Goal: Task Accomplishment & Management: Manage account settings

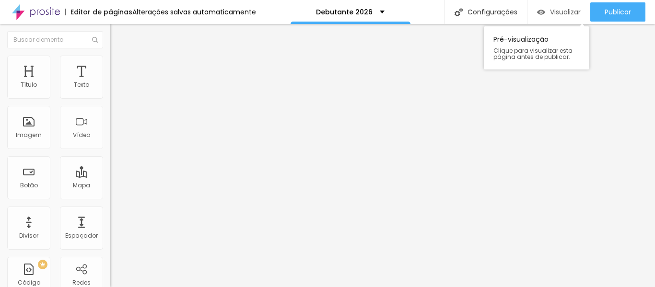
click at [569, 12] on font "Visualizar" at bounding box center [565, 12] width 31 height 10
click at [110, 58] on img at bounding box center [114, 60] width 9 height 9
click at [110, 55] on img at bounding box center [114, 50] width 9 height 9
click at [119, 66] on font "Avançado" at bounding box center [135, 62] width 32 height 8
type input "9"
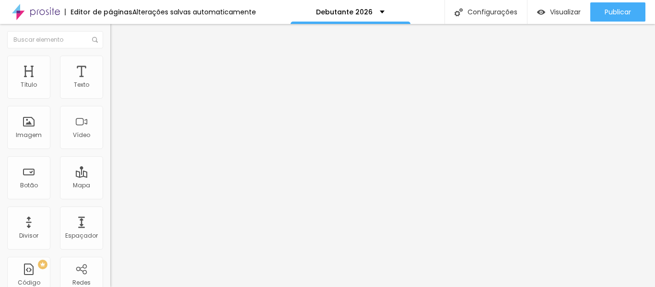
type input "9"
type input "3"
type input "2"
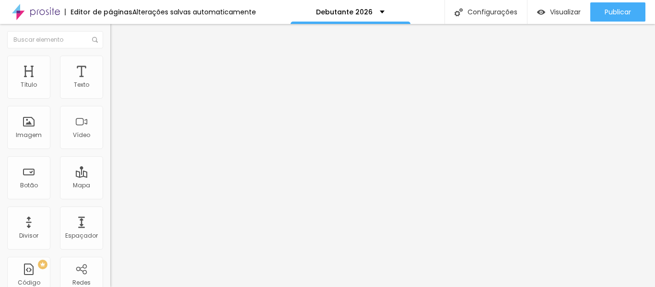
type input "1"
type input "0"
drag, startPoint x: 28, startPoint y: 93, endPoint x: 16, endPoint y: 89, distance: 12.7
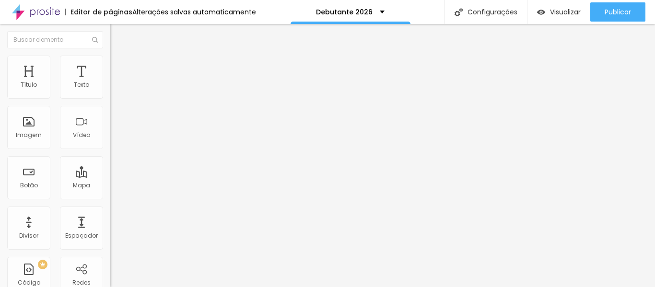
type input "0"
click at [110, 176] on input "range" at bounding box center [141, 180] width 62 height 8
type input "6"
type input "0"
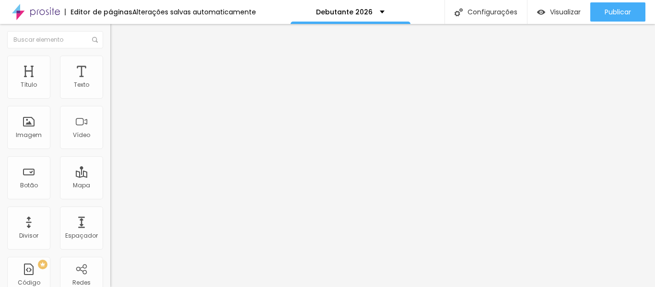
type input "0"
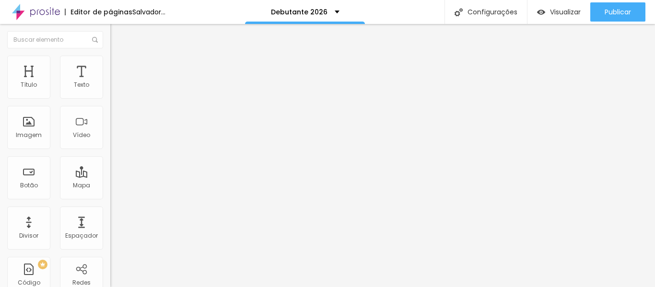
drag, startPoint x: 26, startPoint y: 114, endPoint x: 13, endPoint y: 113, distance: 13.0
type input "0"
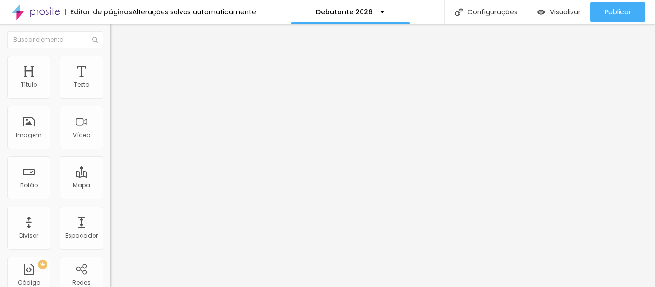
click at [119, 57] on font "Estilo" at bounding box center [126, 52] width 15 height 8
click at [117, 32] on img "button" at bounding box center [121, 35] width 8 height 8
click at [110, 63] on li "Estilo" at bounding box center [165, 61] width 110 height 10
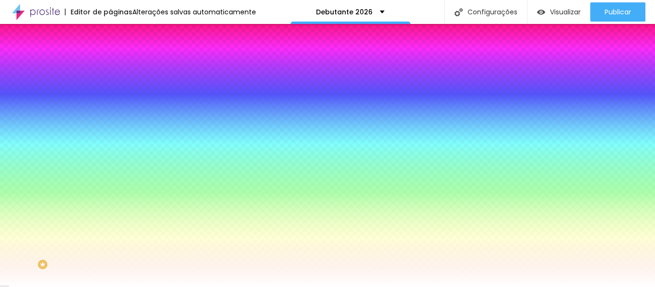
click at [110, 65] on img at bounding box center [114, 69] width 9 height 9
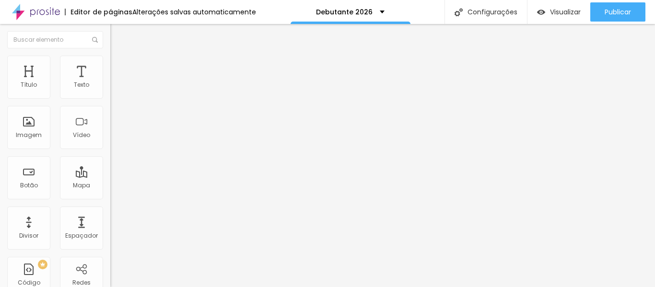
type input "15"
type input "10"
type input "5"
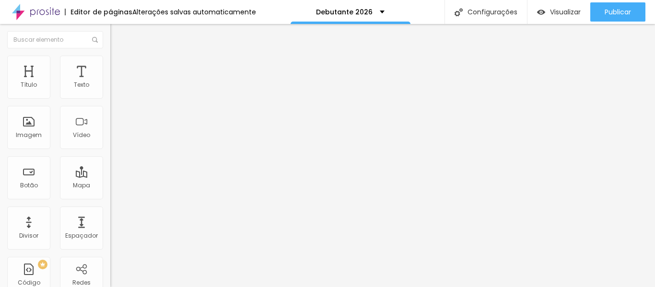
type input "5"
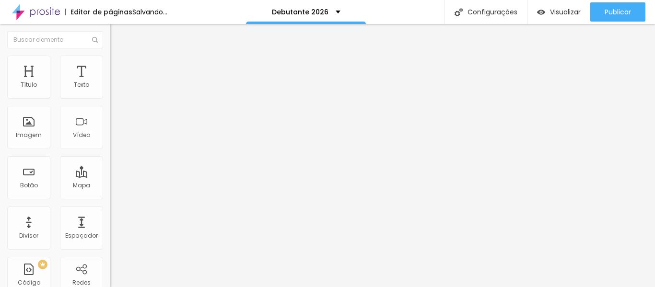
type input "0"
drag, startPoint x: 54, startPoint y: 94, endPoint x: 10, endPoint y: 93, distance: 44.1
type input "0"
click at [110, 186] on input "range" at bounding box center [141, 190] width 62 height 8
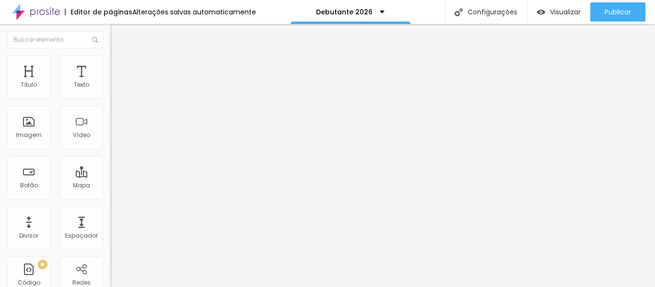
type input "0"
drag, startPoint x: 22, startPoint y: 112, endPoint x: 0, endPoint y: 105, distance: 22.9
type input "0"
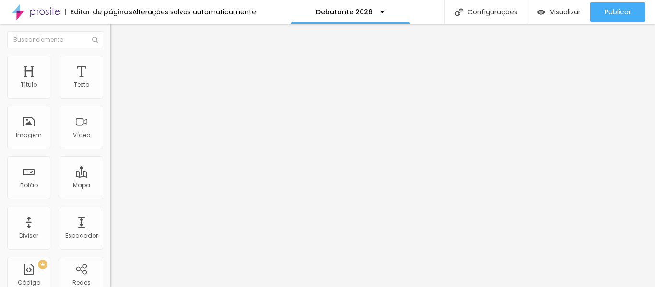
click at [110, 64] on li "Estilo" at bounding box center [165, 61] width 110 height 10
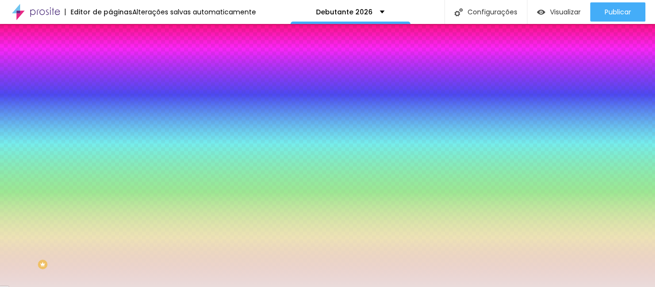
click at [110, 65] on li "Avançado" at bounding box center [165, 70] width 110 height 10
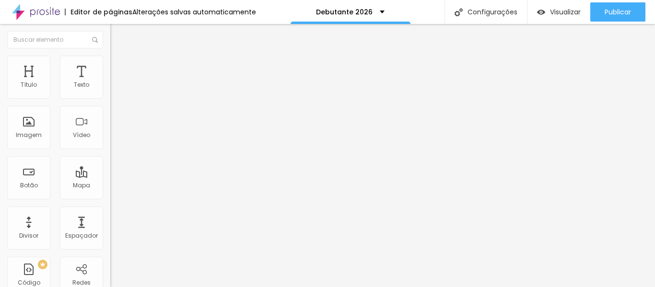
type input "15"
type input "10"
type input "5"
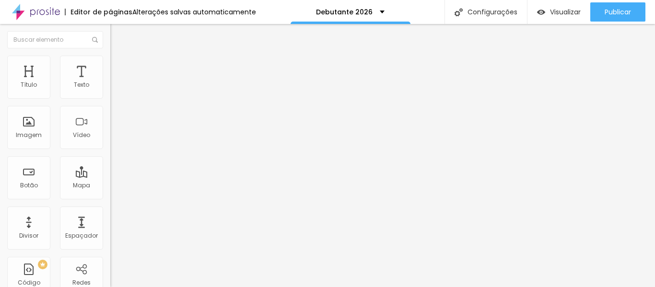
type input "5"
type input "0"
drag, startPoint x: 37, startPoint y: 92, endPoint x: 12, endPoint y: 92, distance: 24.9
type input "0"
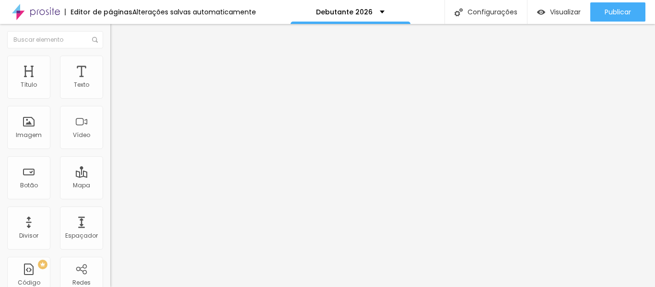
click at [110, 186] on input "range" at bounding box center [141, 190] width 62 height 8
click at [110, 58] on img at bounding box center [114, 60] width 9 height 9
click at [110, 55] on img at bounding box center [114, 50] width 9 height 9
type input "15"
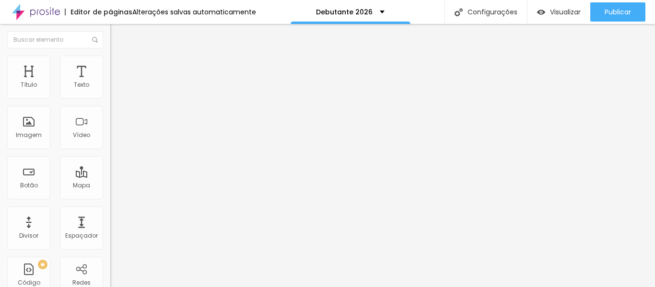
type input "16"
type input "18"
type input "17"
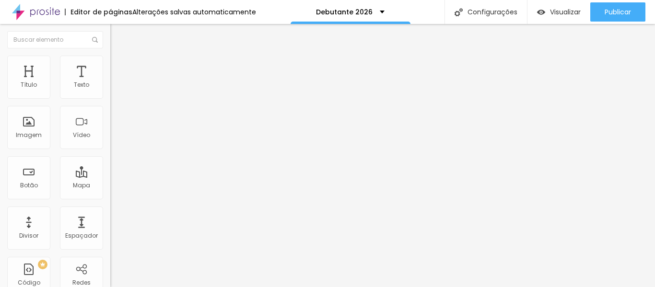
type input "17"
type input "15"
click at [110, 226] on input "range" at bounding box center [141, 230] width 62 height 8
type input "15"
click at [110, 235] on input "15" at bounding box center [130, 240] width 41 height 10
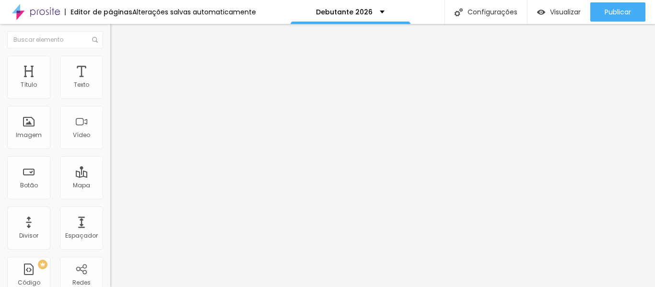
type input "14"
type input "1"
type input "18"
click at [117, 34] on img "button" at bounding box center [121, 35] width 8 height 8
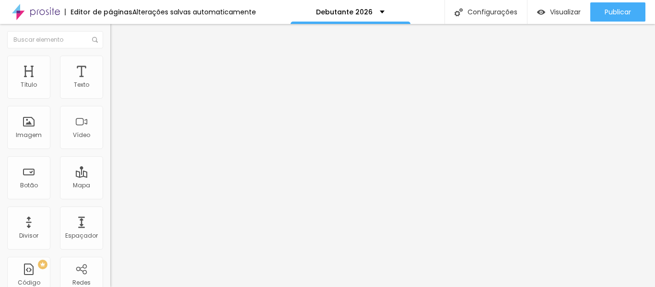
click at [110, 90] on input "Click me" at bounding box center [167, 86] width 115 height 10
drag, startPoint x: 51, startPoint y: 108, endPoint x: 0, endPoint y: 108, distance: 51.3
click at [110, 108] on div "Texto Click me Alinhamento Tamanho Normal Pequeno Normal Grande Link URL https:…" at bounding box center [165, 144] width 110 height 139
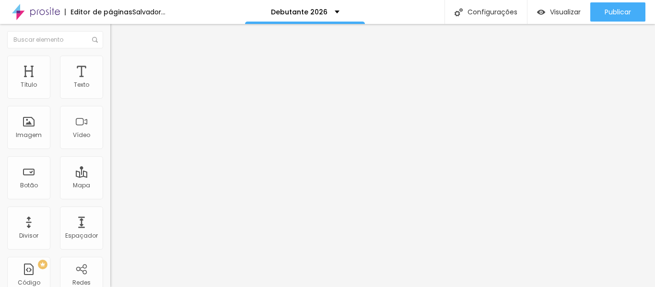
type input "Personalize seu pacote"
click at [110, 239] on div "Editar nulo Conteúdo Estilo Avançado Texto Personalize seu pacote Alinhamento T…" at bounding box center [165, 155] width 110 height 263
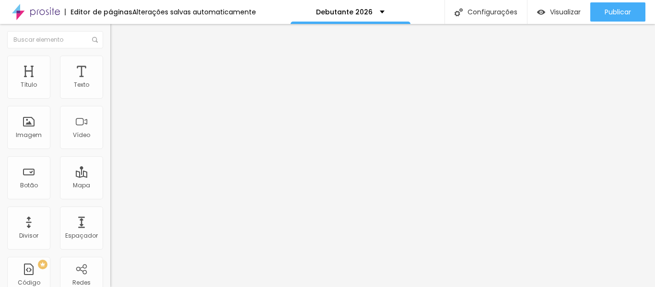
click at [110, 198] on input "https://" at bounding box center [167, 193] width 115 height 10
drag, startPoint x: 87, startPoint y: 198, endPoint x: 0, endPoint y: 192, distance: 87.4
click at [110, 192] on div "Texto Personalize seu pacote Alinhamento Tamanho Normal Pequeno Normal Grande L…" at bounding box center [165, 144] width 110 height 139
paste input "linktr.ee/Lilianarboleyafotografia"
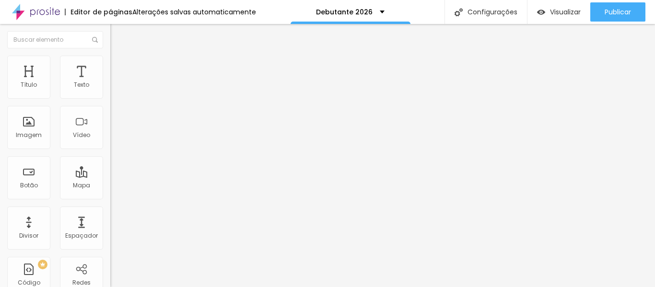
type input "https://linktr.ee/Lilianarboleyafotografia"
click at [110, 267] on div "Editar nulo Conteúdo Estilo Avançado Texto Personalize seu pacote Alinhamento T…" at bounding box center [165, 155] width 110 height 263
click at [566, 12] on font "Visualizar" at bounding box center [565, 12] width 31 height 10
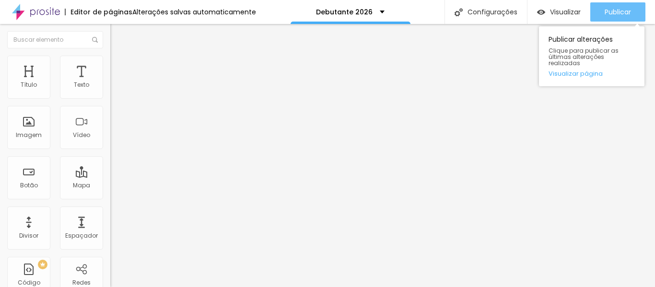
click at [621, 8] on font "Publicar" at bounding box center [617, 12] width 26 height 10
click at [615, 11] on font "Publicar" at bounding box center [617, 12] width 26 height 10
click at [626, 10] on font "Publicar" at bounding box center [617, 12] width 26 height 10
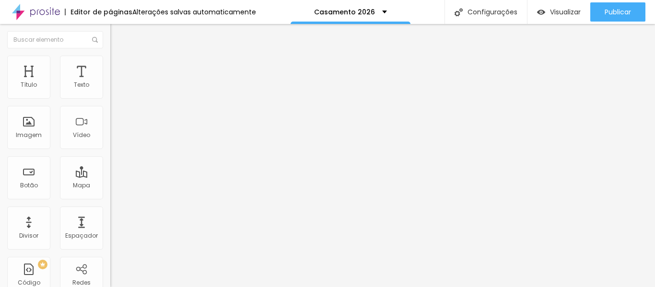
click at [110, 198] on input "[URL][DOMAIN_NAME]" at bounding box center [167, 193] width 115 height 10
click at [119, 66] on font "Estilo" at bounding box center [126, 62] width 15 height 8
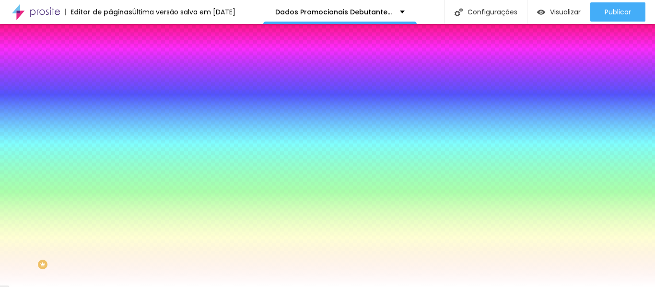
click at [110, 65] on img at bounding box center [114, 69] width 9 height 9
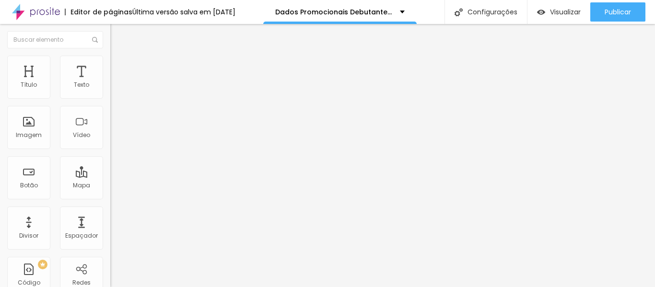
type input "0"
drag, startPoint x: 57, startPoint y: 94, endPoint x: 0, endPoint y: 87, distance: 57.6
type input "0"
click at [110, 186] on input "range" at bounding box center [141, 190] width 62 height 8
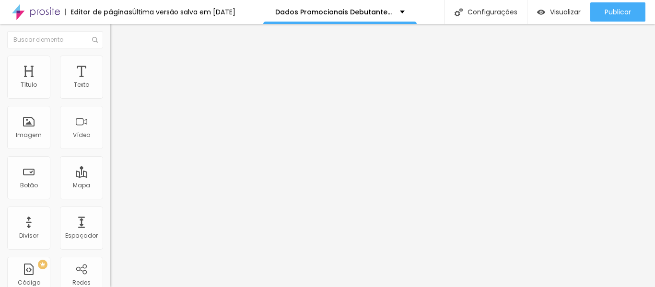
type input "0"
drag, startPoint x: 23, startPoint y: 114, endPoint x: 0, endPoint y: 110, distance: 22.9
type input "0"
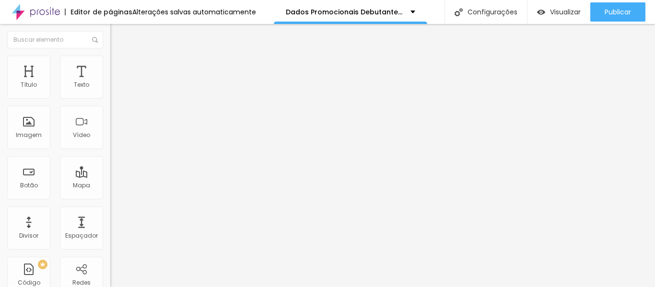
click at [110, 57] on ul "Conteúdo Estilo Avançado" at bounding box center [165, 60] width 110 height 29
click at [110, 65] on li "Avançado" at bounding box center [165, 70] width 110 height 10
type input "0"
drag, startPoint x: 55, startPoint y: 96, endPoint x: 0, endPoint y: 94, distance: 55.2
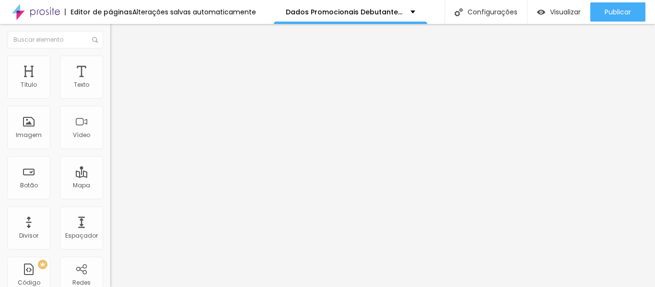
type input "0"
click at [110, 186] on input "range" at bounding box center [141, 190] width 62 height 8
type input "0"
drag, startPoint x: 21, startPoint y: 112, endPoint x: 0, endPoint y: 108, distance: 21.4
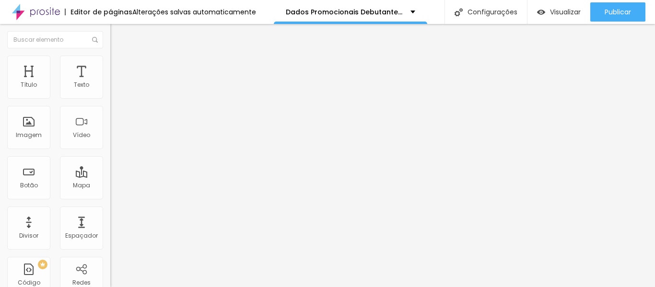
type input "0"
click at [117, 35] on img "button" at bounding box center [121, 35] width 8 height 8
drag, startPoint x: 66, startPoint y: 107, endPoint x: 0, endPoint y: 111, distance: 65.8
click at [110, 111] on div "Texto Click me Alinhamento Tamanho Normal Pequeno Normal Grande Link URL https:…" at bounding box center [165, 144] width 110 height 139
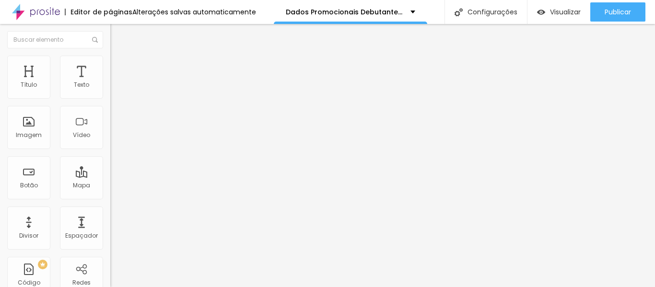
type input "Personalize seu pacote"
click at [110, 198] on input "https://" at bounding box center [167, 193] width 115 height 10
type input "https://linktr.ee/Lilianarboleyafotografia"
click at [110, 253] on div "Editar nulo Conteúdo Estilo Avançado Texto Personalize seu pacote Alinhamento T…" at bounding box center [165, 155] width 110 height 263
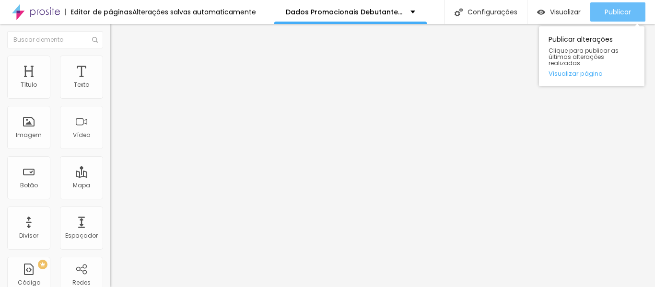
click at [623, 16] on font "Publicar" at bounding box center [617, 12] width 26 height 10
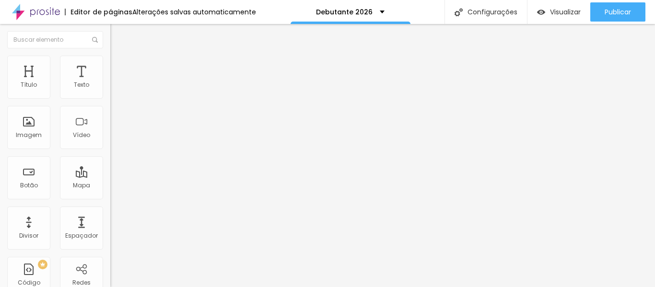
drag, startPoint x: 101, startPoint y: 201, endPoint x: 83, endPoint y: 200, distance: 17.8
click at [110, 200] on div "15 Tamanho do texto" at bounding box center [165, 183] width 110 height 136
type input "14"
type input "16"
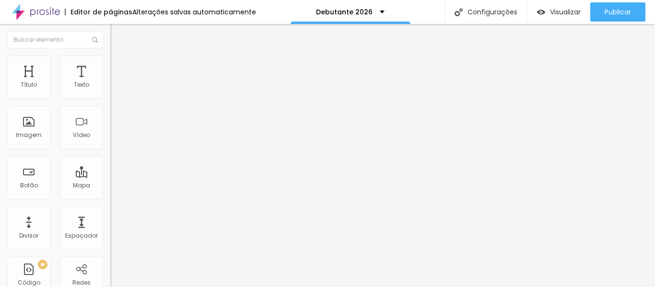
type input "16"
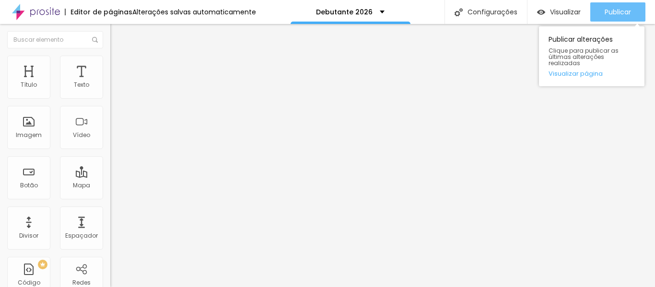
click at [627, 7] on font "Publicar" at bounding box center [617, 12] width 26 height 10
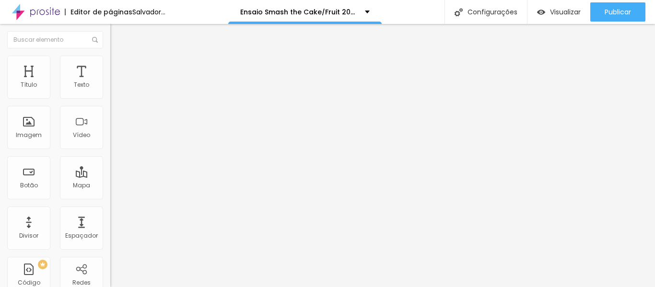
click at [116, 82] on font "Trocar imagem" at bounding box center [139, 78] width 46 height 8
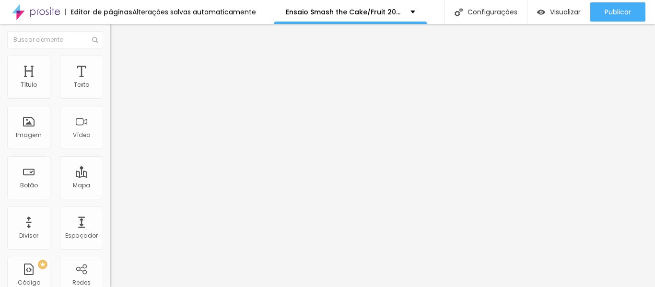
scroll to position [25, 0]
click at [116, 82] on font "Trocar imagem" at bounding box center [139, 78] width 46 height 8
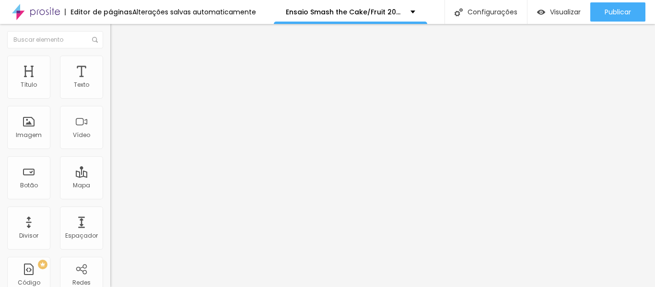
click at [116, 82] on font "Trocar imagem" at bounding box center [139, 78] width 46 height 8
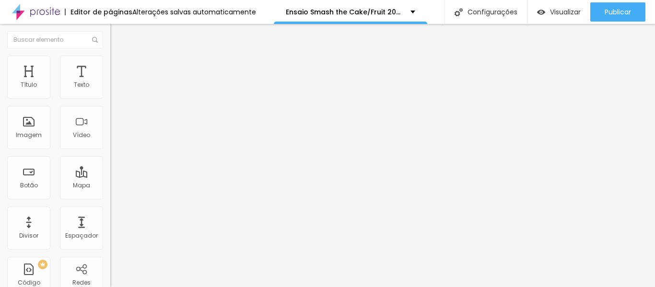
click at [116, 82] on font "Trocar imagem" at bounding box center [139, 78] width 46 height 8
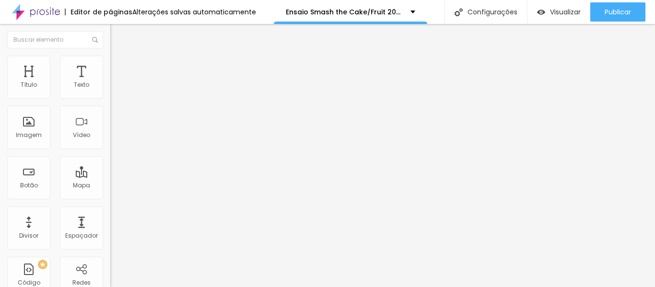
click at [116, 82] on font "Trocar imagem" at bounding box center [139, 78] width 46 height 8
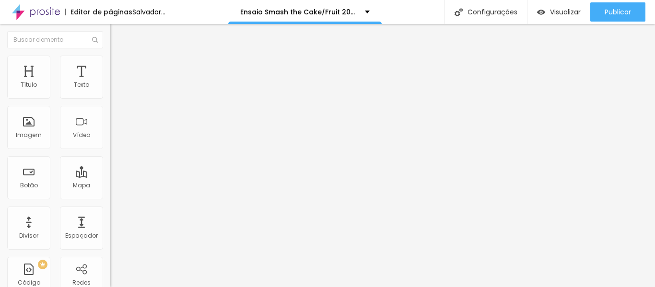
click at [116, 82] on font "Trocar imagem" at bounding box center [139, 78] width 46 height 8
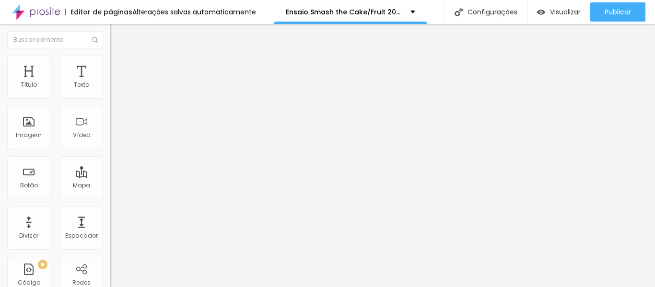
click at [116, 82] on font "Trocar imagem" at bounding box center [139, 78] width 46 height 8
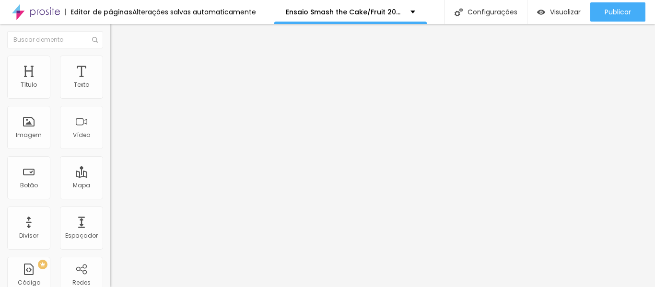
click at [116, 82] on font "Trocar imagem" at bounding box center [139, 78] width 46 height 8
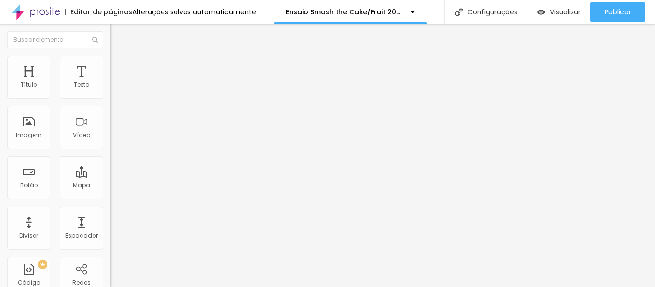
scroll to position [0, 0]
click at [116, 82] on font "Trocar imagem" at bounding box center [139, 78] width 46 height 8
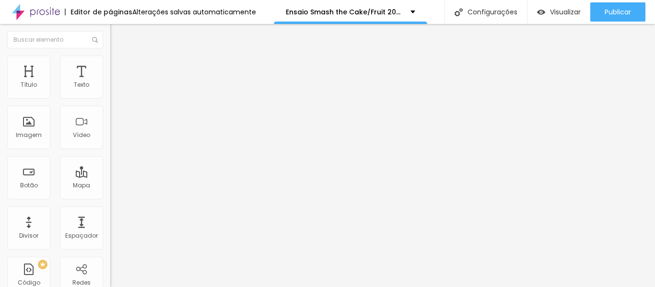
click at [116, 82] on font "Trocar imagem" at bounding box center [139, 78] width 46 height 8
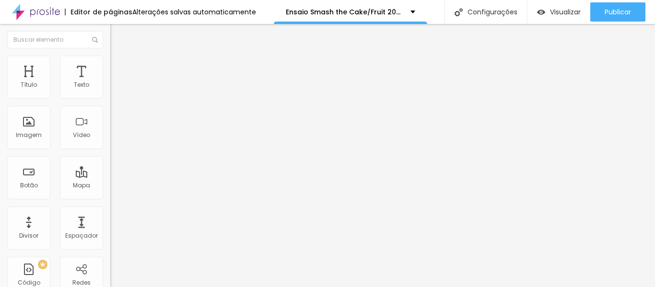
click at [116, 82] on font "Trocar imagem" at bounding box center [139, 78] width 46 height 8
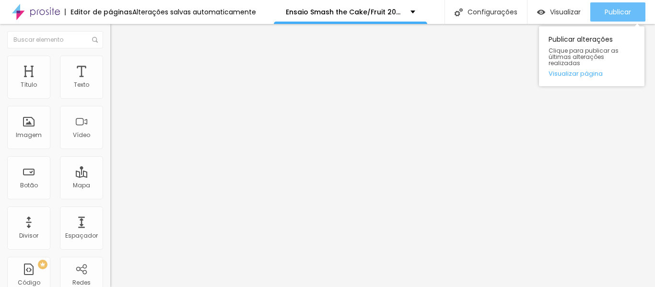
click at [624, 11] on font "Publicar" at bounding box center [617, 12] width 26 height 10
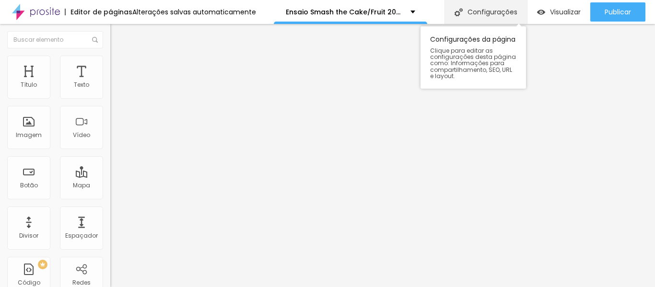
click at [496, 12] on font "Configurações" at bounding box center [492, 12] width 50 height 10
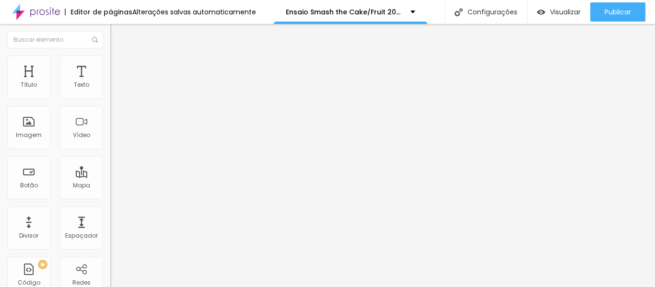
type input "/ensaiosmashthecakefruit2026"
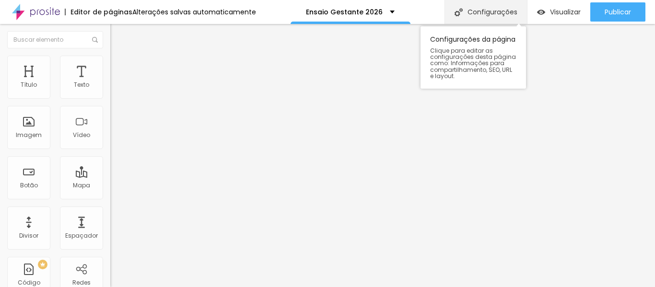
click at [505, 11] on font "Configurações" at bounding box center [492, 12] width 50 height 10
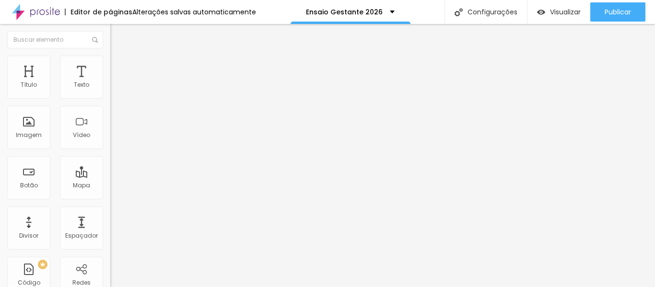
type input "/ensaiogestante2026"
click at [114, 89] on icon "button" at bounding box center [117, 86] width 6 height 6
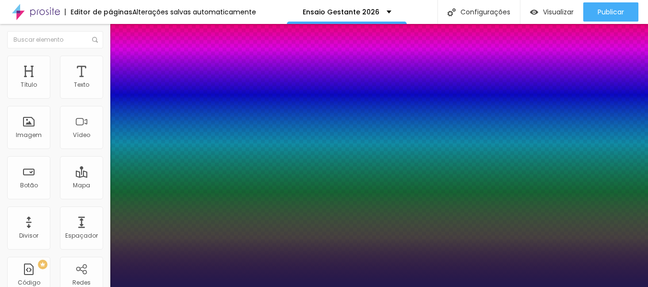
type input "1"
drag, startPoint x: 215, startPoint y: 163, endPoint x: 173, endPoint y: 159, distance: 42.5
type input "8"
type input "1"
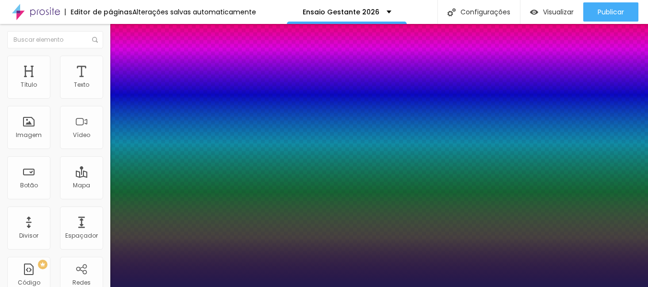
type input "1"
type input "14"
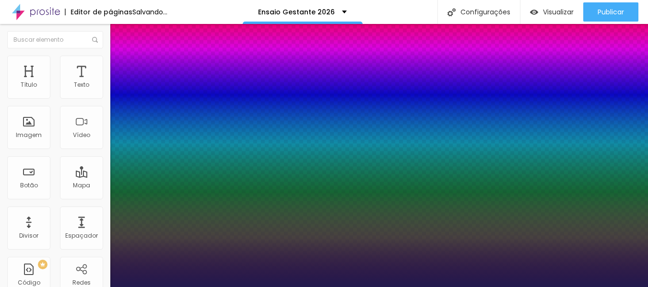
type input "1"
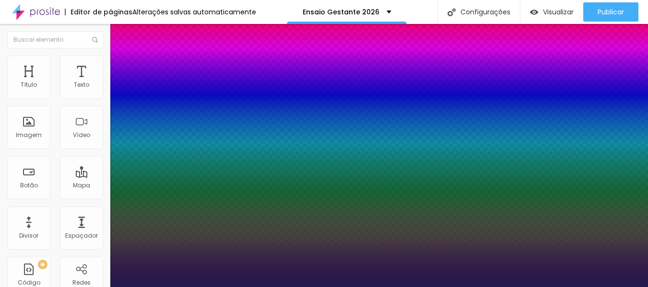
type input "14"
click at [603, 287] on div at bounding box center [324, 287] width 648 height 0
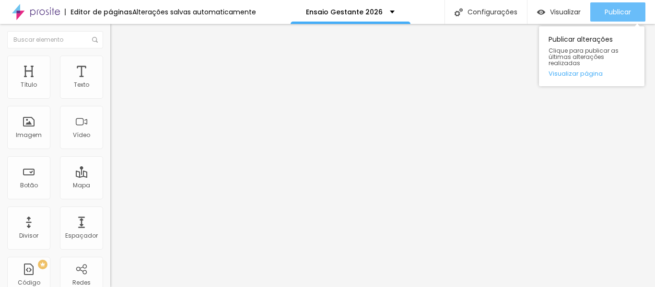
click at [615, 6] on div "Publicar" at bounding box center [617, 11] width 26 height 19
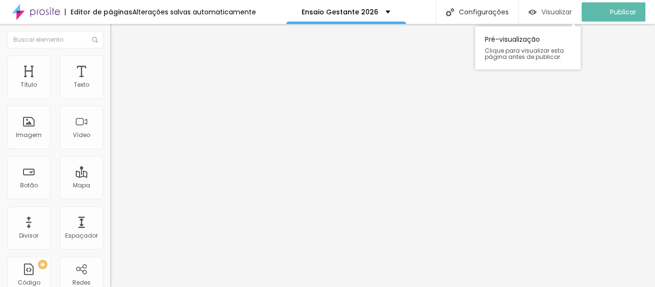
click at [557, 12] on font "Visualizar" at bounding box center [556, 12] width 31 height 10
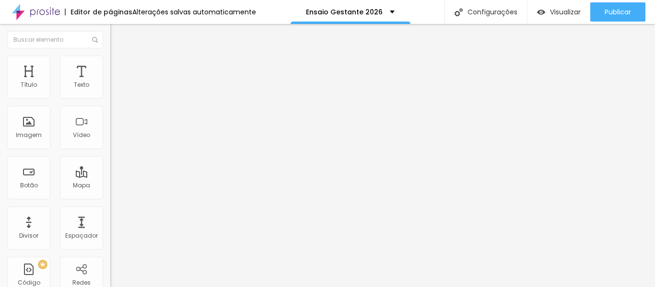
click at [116, 82] on font "Trocar imagem" at bounding box center [139, 78] width 46 height 8
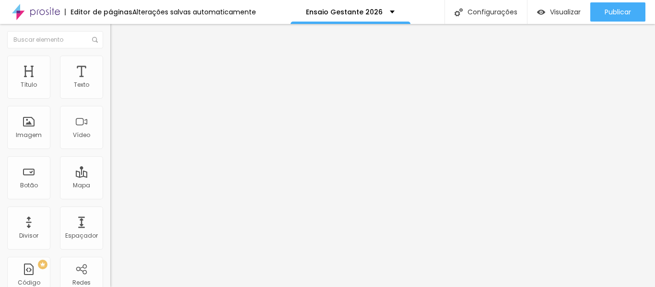
scroll to position [366, 0]
click at [116, 82] on font "Trocar imagem" at bounding box center [139, 78] width 46 height 8
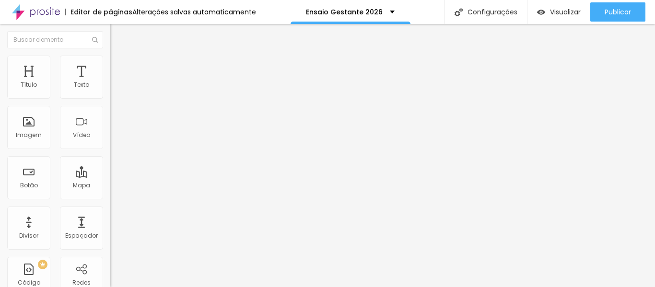
click at [116, 82] on font "Trocar imagem" at bounding box center [139, 78] width 46 height 8
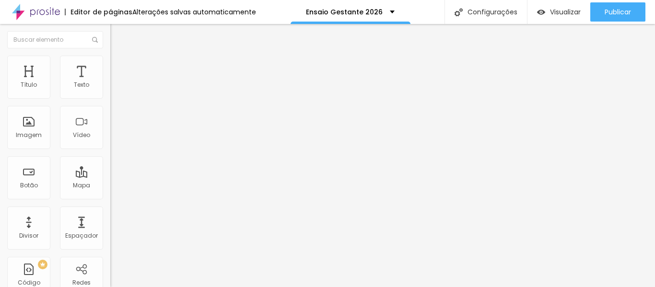
click at [116, 82] on font "Trocar imagem" at bounding box center [139, 78] width 46 height 8
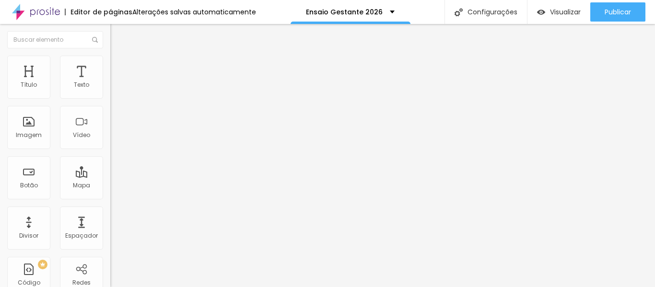
click at [116, 82] on font "Trocar imagem" at bounding box center [139, 78] width 46 height 8
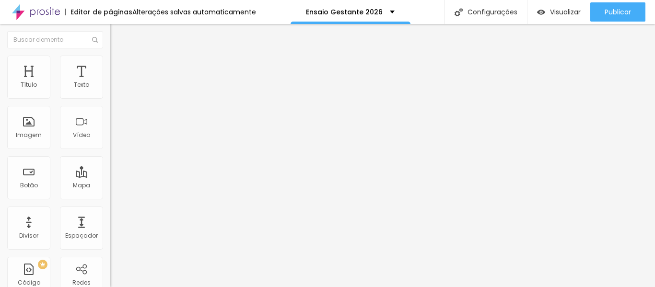
scroll to position [380, 0]
click at [116, 82] on font "Trocar imagem" at bounding box center [139, 78] width 46 height 8
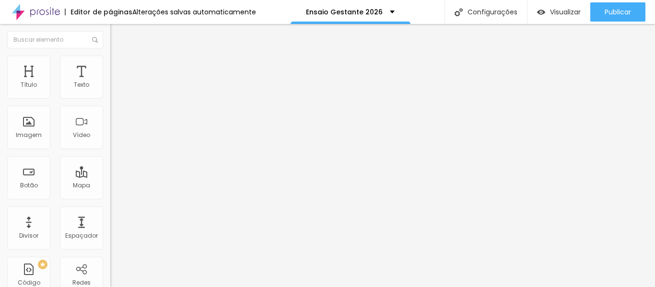
click at [116, 82] on font "Trocar imagem" at bounding box center [139, 78] width 46 height 8
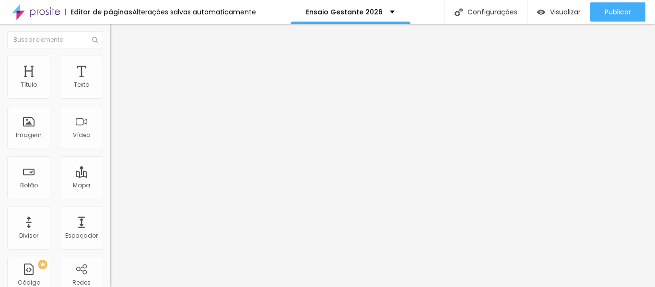
click at [116, 82] on font "Trocar imagem" at bounding box center [139, 78] width 46 height 8
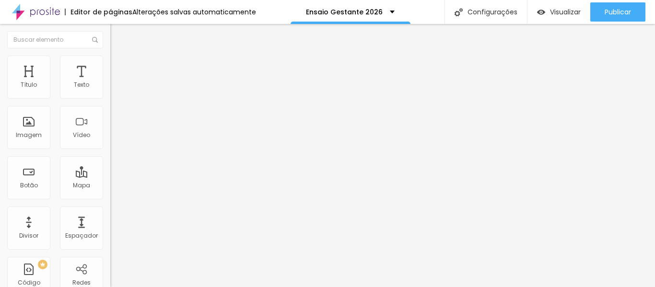
click at [116, 82] on font "Trocar imagem" at bounding box center [139, 78] width 46 height 8
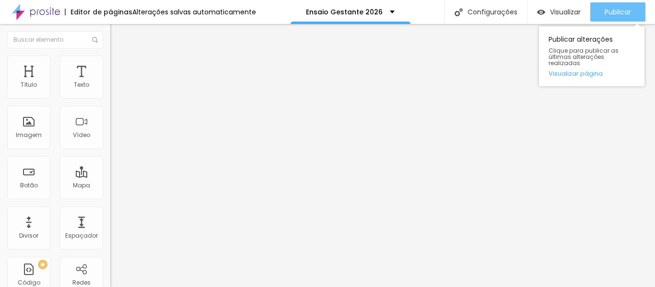
click at [614, 12] on font "Publicar" at bounding box center [617, 12] width 26 height 10
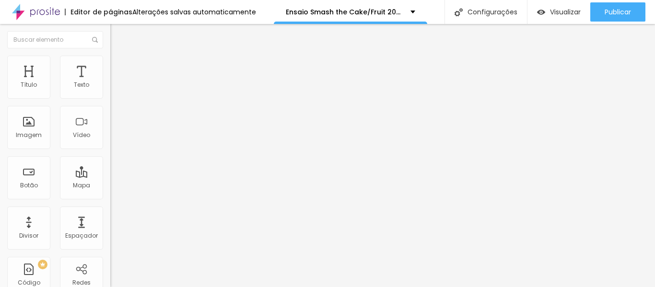
click at [117, 34] on img "button" at bounding box center [121, 35] width 8 height 8
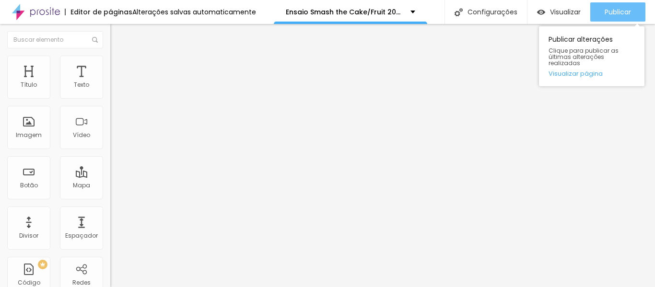
click at [615, 13] on font "Publicar" at bounding box center [617, 12] width 26 height 10
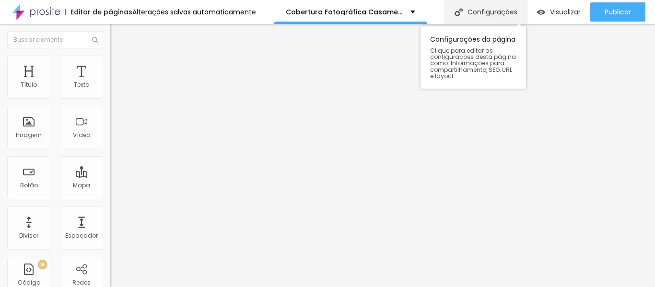
click at [500, 9] on font "Configurações" at bounding box center [492, 12] width 50 height 10
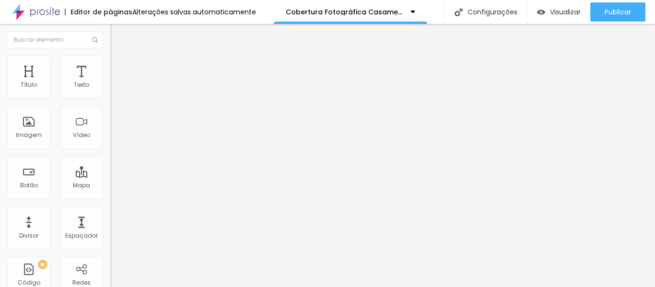
type input "/coberturafotograficacasamentonocivil2026"
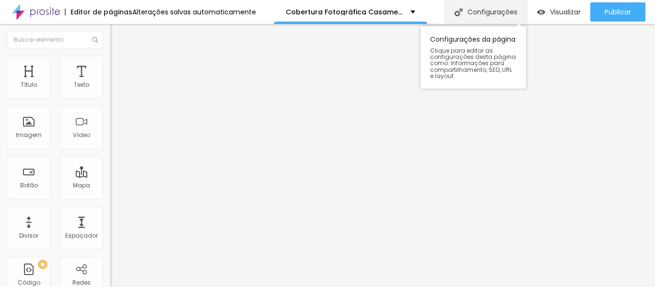
click at [503, 9] on font "Configurações" at bounding box center [492, 12] width 50 height 10
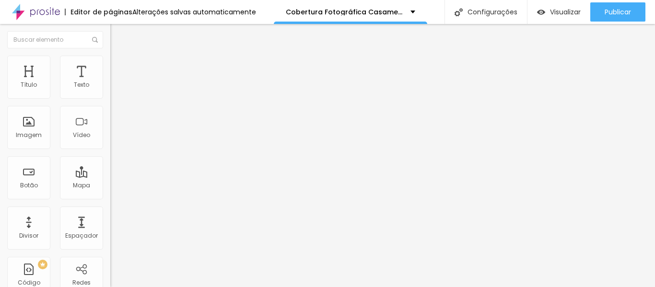
drag, startPoint x: 314, startPoint y: 91, endPoint x: 186, endPoint y: 97, distance: 128.1
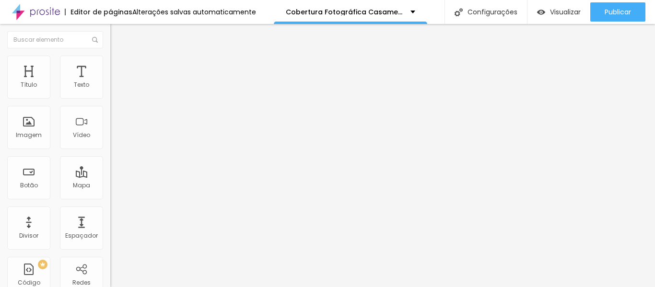
type input "Casamento no Civil 2026"
type input "/casamentonocivil2026"
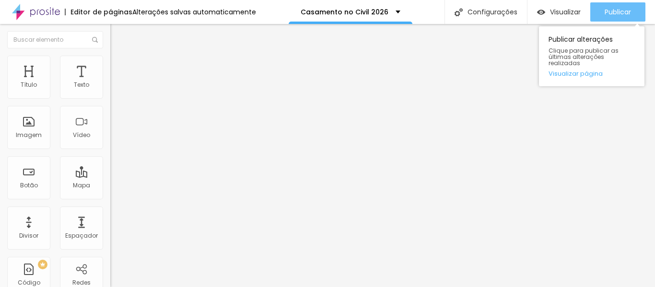
click at [615, 11] on font "Publicar" at bounding box center [617, 12] width 26 height 10
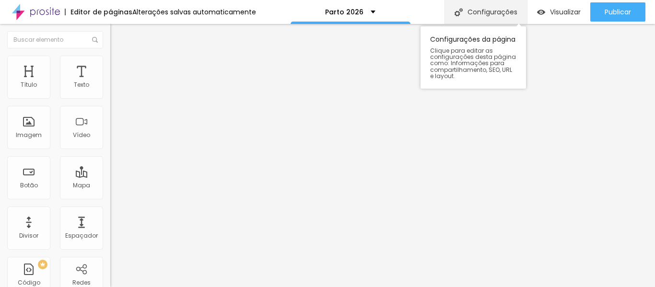
click at [503, 9] on font "Configurações" at bounding box center [492, 12] width 50 height 10
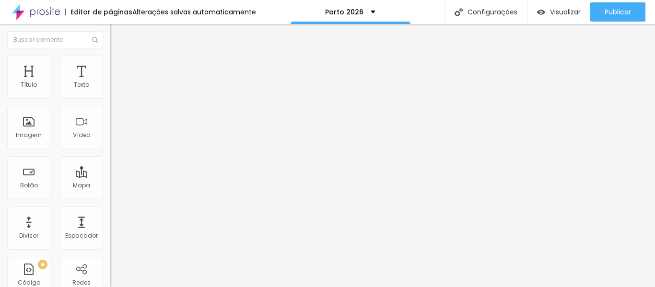
type input "/parto2026"
click at [163, 81] on img at bounding box center [166, 78] width 6 height 6
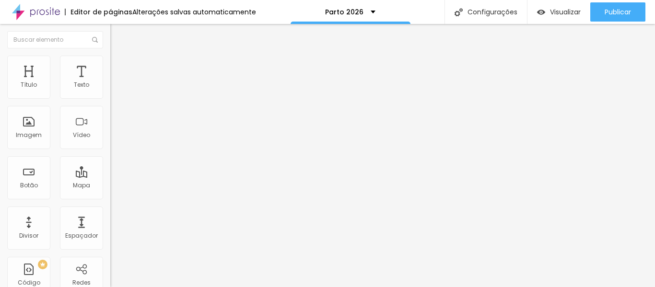
click at [163, 81] on img at bounding box center [166, 78] width 6 height 6
click at [114, 89] on icon "button" at bounding box center [117, 86] width 6 height 6
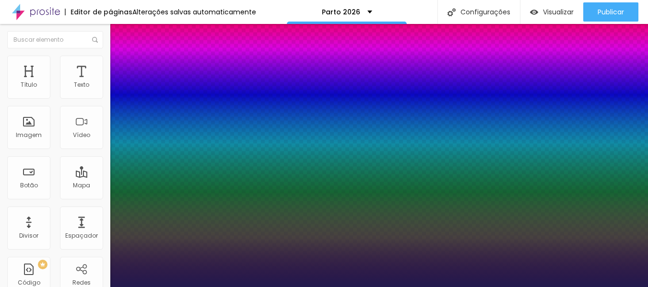
type input "1"
drag, startPoint x: 208, startPoint y: 164, endPoint x: 343, endPoint y: 121, distance: 142.0
click at [343, 121] on body "Editor de páginas Alterações salvas automaticamente Parto 2026 Configurações Co…" at bounding box center [324, 143] width 648 height 287
type input "8"
type input "1"
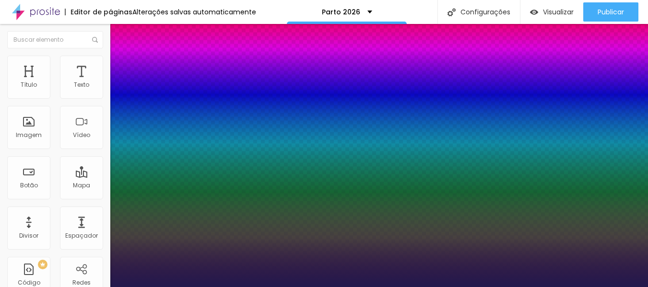
type input "1"
type input "14"
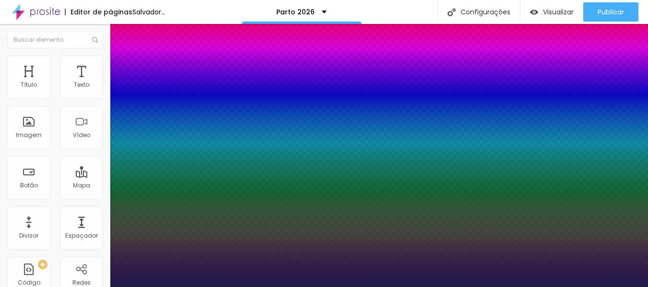
type input "1"
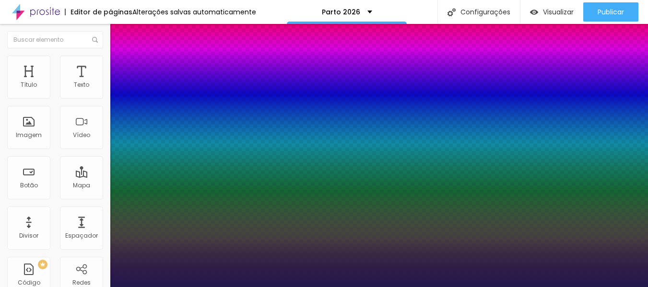
type input "14"
click at [604, 287] on div at bounding box center [324, 287] width 648 height 0
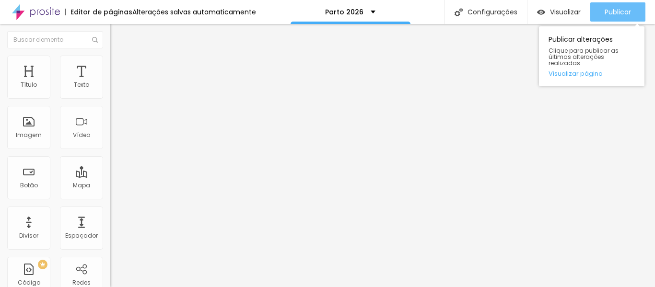
click at [605, 9] on font "Publicar" at bounding box center [617, 12] width 26 height 10
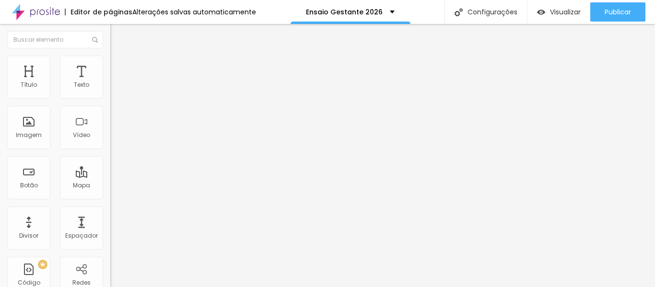
click at [116, 82] on font "Trocar imagem" at bounding box center [139, 78] width 46 height 8
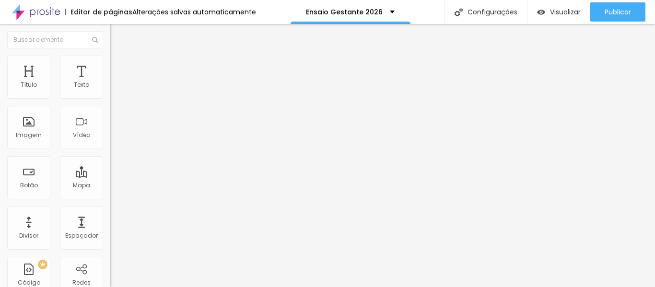
click at [116, 82] on font "Trocar imagem" at bounding box center [139, 78] width 46 height 8
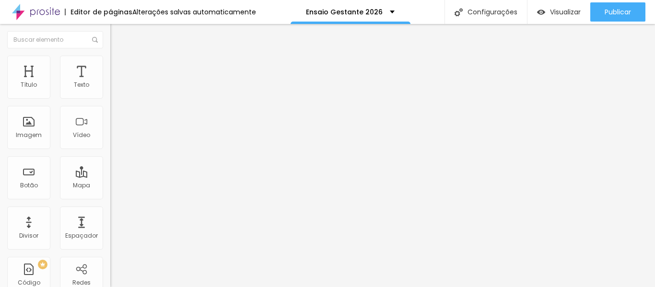
click at [562, 9] on font "Visualizar" at bounding box center [565, 12] width 31 height 10
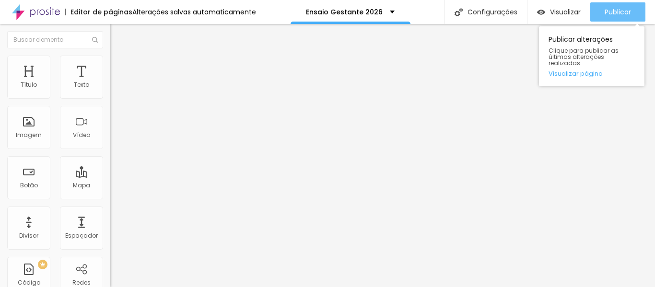
click at [622, 11] on font "Publicar" at bounding box center [617, 12] width 26 height 10
